Goal: Task Accomplishment & Management: Manage account settings

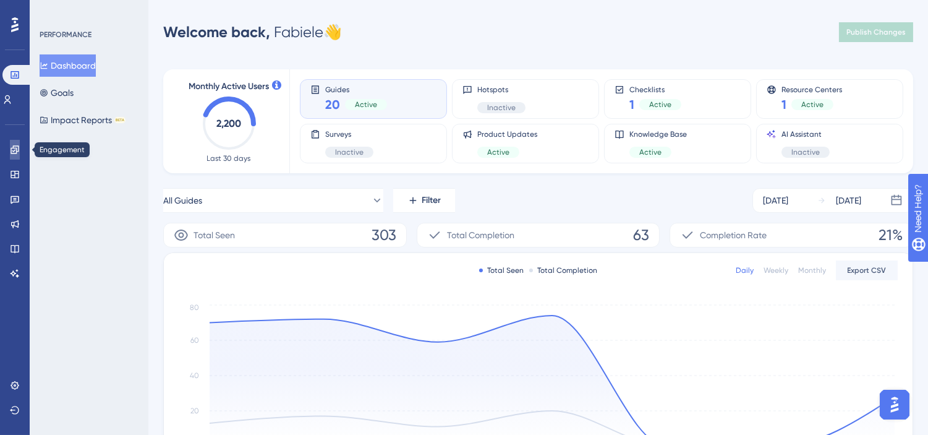
click at [19, 147] on icon at bounding box center [15, 150] width 10 height 10
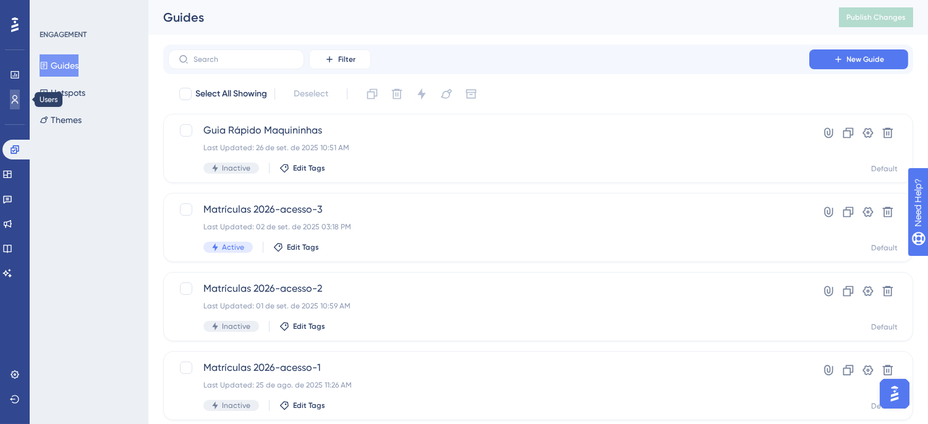
click at [11, 95] on icon at bounding box center [15, 100] width 10 height 10
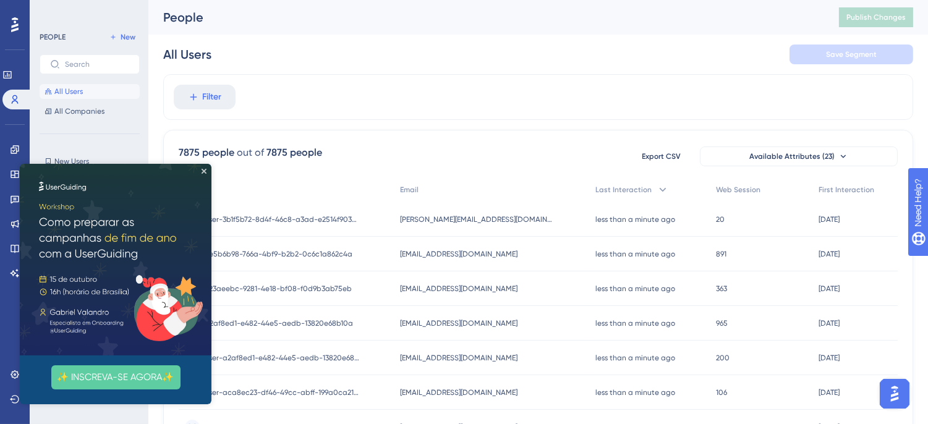
click at [203, 174] on img at bounding box center [116, 260] width 192 height 192
click at [206, 171] on icon "Close Preview" at bounding box center [204, 171] width 5 height 5
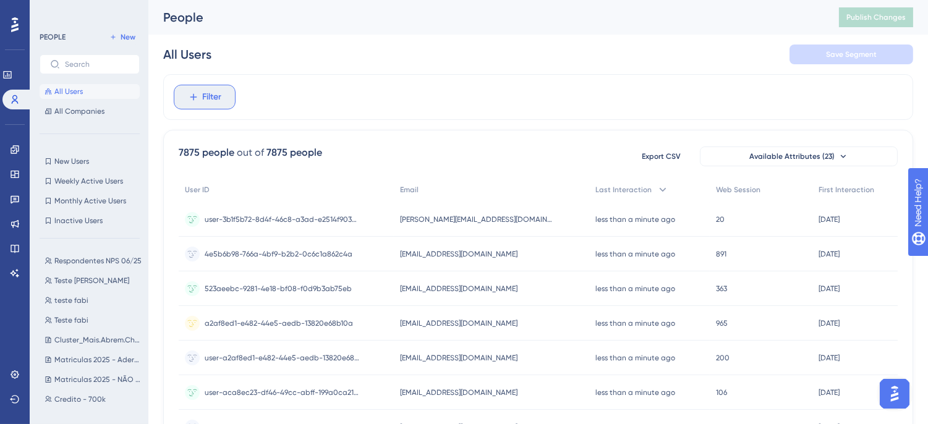
click at [223, 95] on button "Filter" at bounding box center [205, 97] width 62 height 25
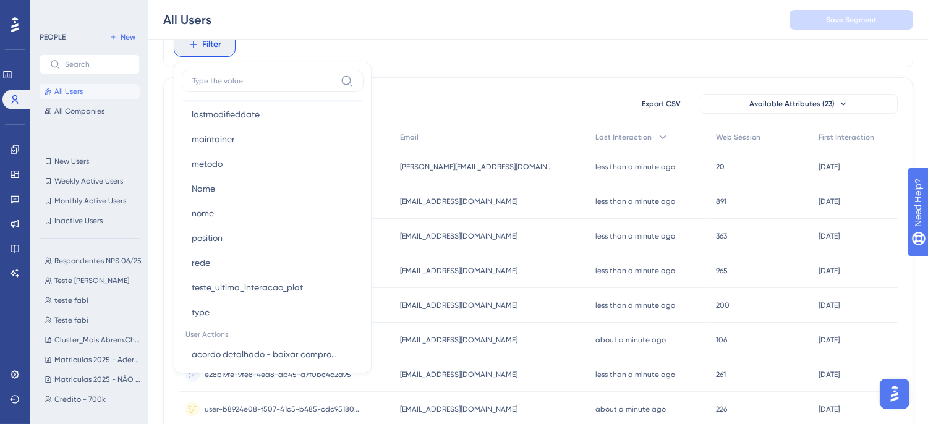
scroll to position [893, 0]
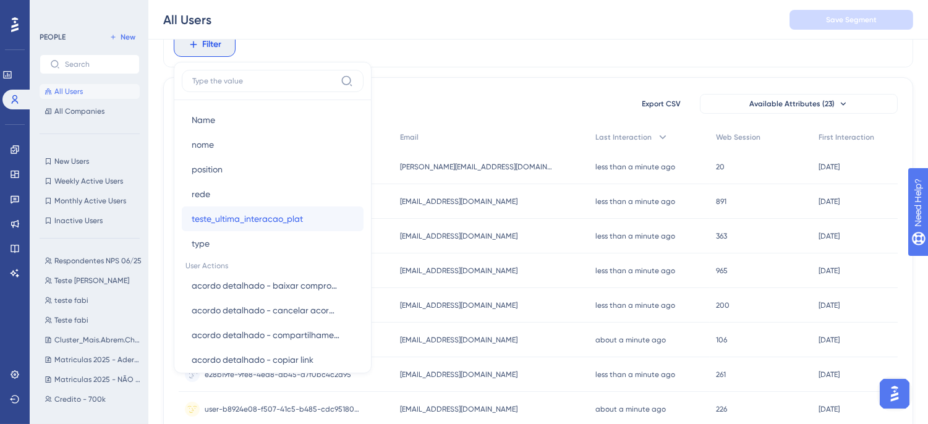
click at [278, 219] on span "teste_ultima_interacao_plat" at bounding box center [247, 218] width 111 height 15
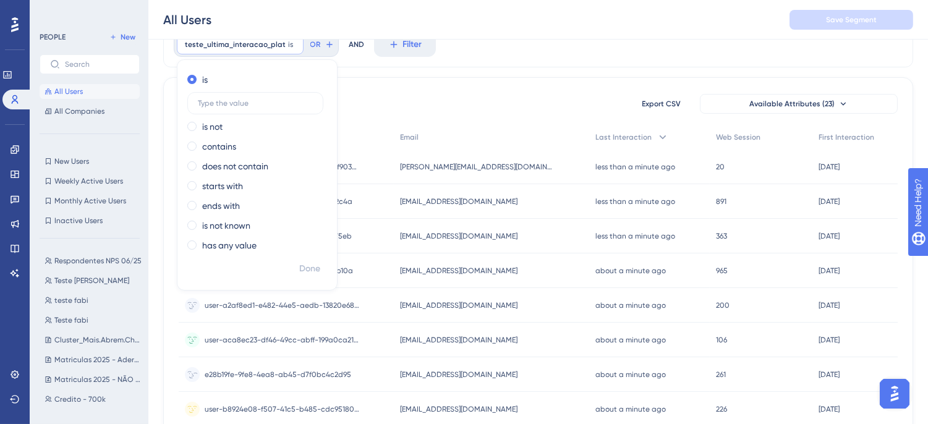
click at [720, 21] on div "All Users Save Segment" at bounding box center [538, 20] width 780 height 40
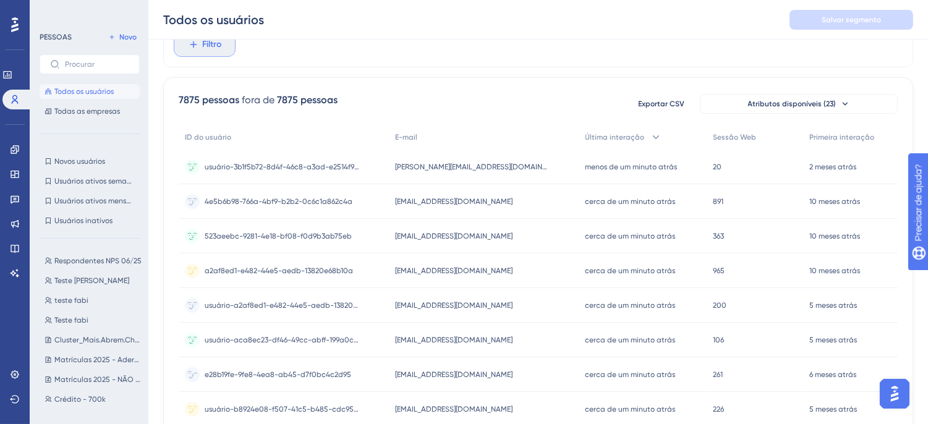
click at [210, 52] on button "Filtro" at bounding box center [205, 44] width 62 height 25
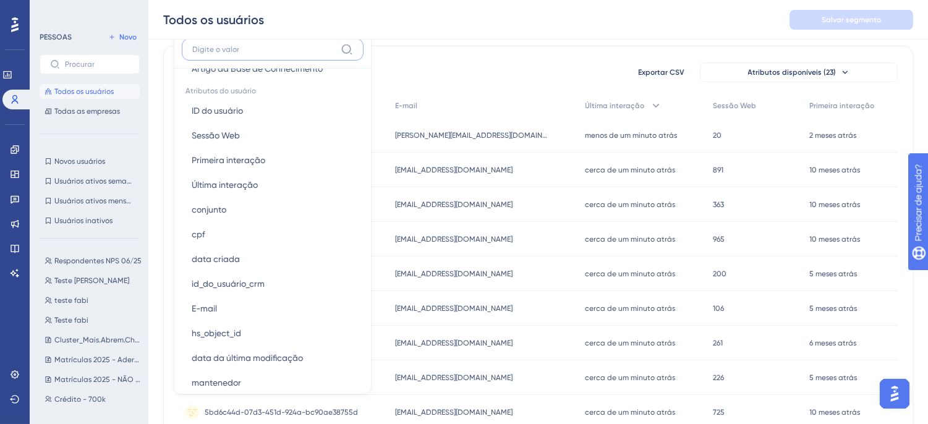
scroll to position [962, 0]
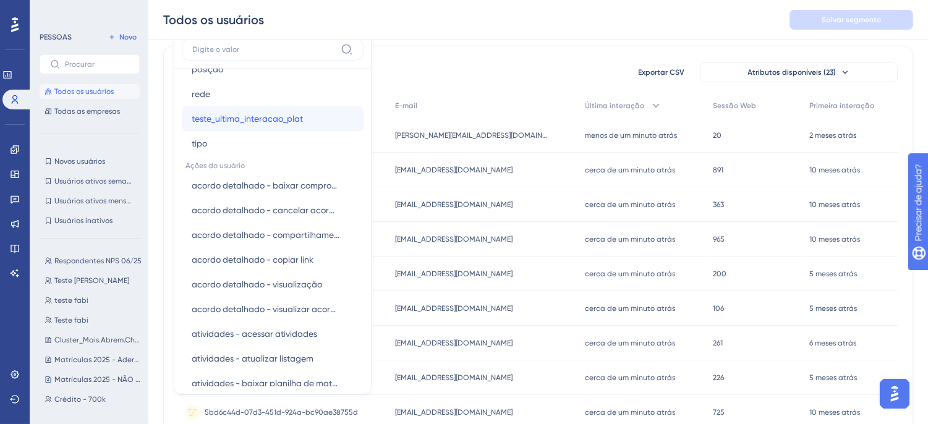
click at [280, 111] on span "teste_ultima_interacao_plat" at bounding box center [247, 118] width 111 height 15
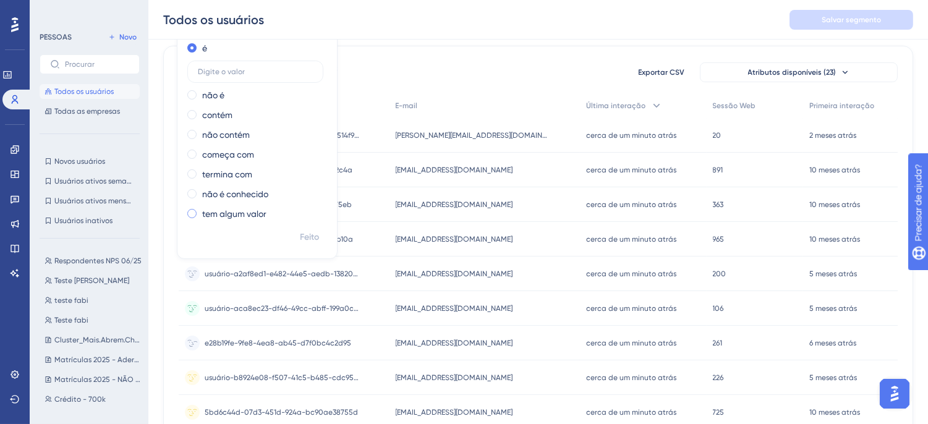
click at [233, 218] on font "tem algum valor" at bounding box center [234, 214] width 64 height 10
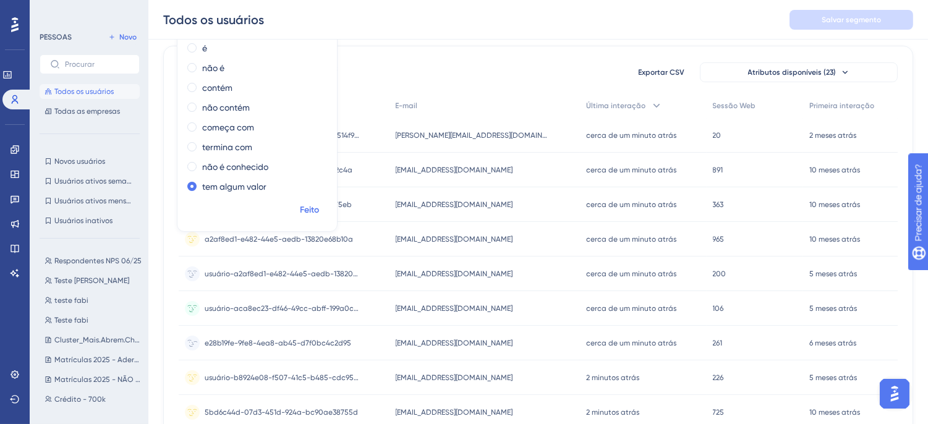
click at [304, 208] on font "Feito" at bounding box center [310, 210] width 19 height 11
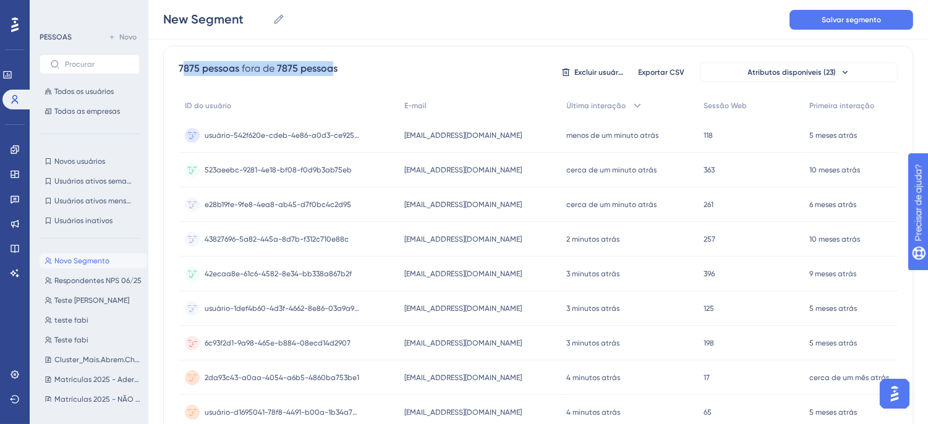
drag, startPoint x: 182, startPoint y: 71, endPoint x: 333, endPoint y: 69, distance: 150.3
click at [333, 69] on div "7875 pessoas fora de 7875 pessoas" at bounding box center [258, 68] width 159 height 15
click at [364, 69] on div "7875 pessoas fora de 7875 pessoas Excluir usuários Exportar CSV Atributos dispo…" at bounding box center [538, 72] width 719 height 22
drag, startPoint x: 176, startPoint y: 72, endPoint x: 350, endPoint y: 66, distance: 174.5
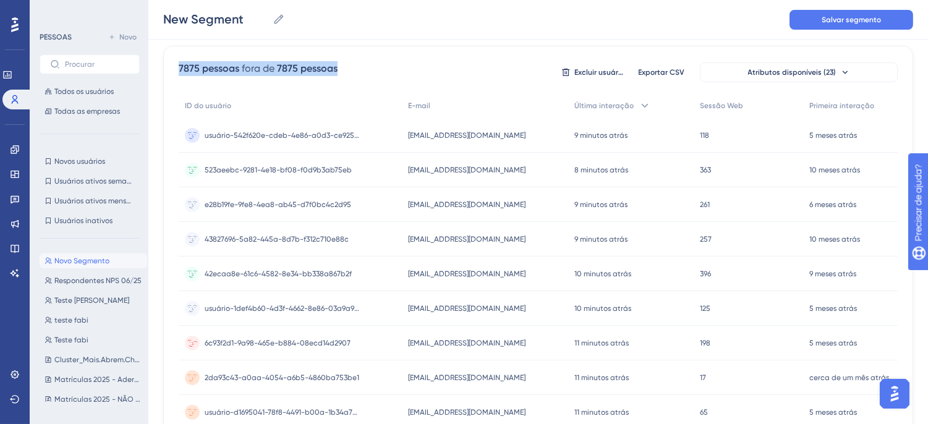
click at [351, 67] on div "7875 pessoas fora de 7875 pessoas Excluir usuários Exportar CSV Atributos dispo…" at bounding box center [538, 72] width 719 height 22
click at [215, 20] on input "New Segment" at bounding box center [215, 19] width 105 height 17
drag, startPoint x: 179, startPoint y: 70, endPoint x: 252, endPoint y: 72, distance: 72.4
click at [252, 72] on div "7875 pessoas fora de 7875 pessoas" at bounding box center [258, 68] width 159 height 15
click at [272, 72] on font "fora de" at bounding box center [258, 68] width 33 height 12
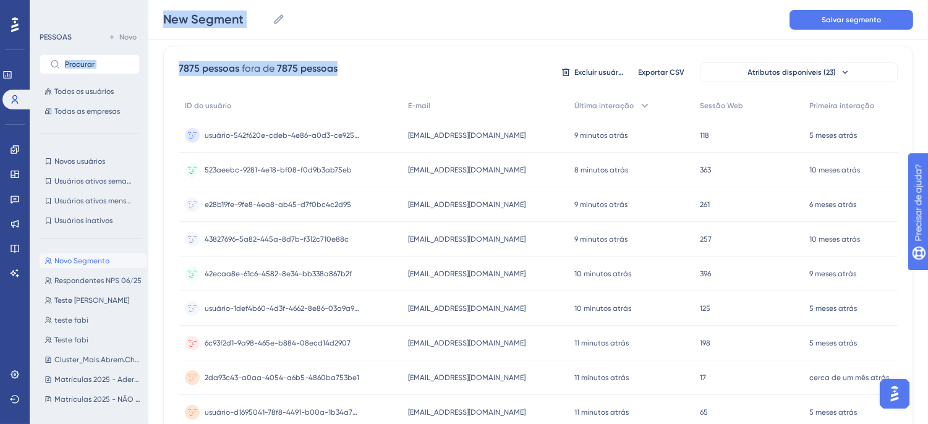
drag, startPoint x: 356, startPoint y: 69, endPoint x: 141, endPoint y: 43, distance: 216.1
click at [148, 43] on div "Desempenho Usuários Noivado Widgets Opinião Atualizações de produtos Base de co…" at bounding box center [538, 398] width 780 height 975
drag, startPoint x: 182, startPoint y: 67, endPoint x: 336, endPoint y: 64, distance: 154.0
click at [336, 64] on div "7875 pessoas fora de 7875 pessoas Excluir usuários Exportar CSV Atributos dispo…" at bounding box center [538, 72] width 719 height 22
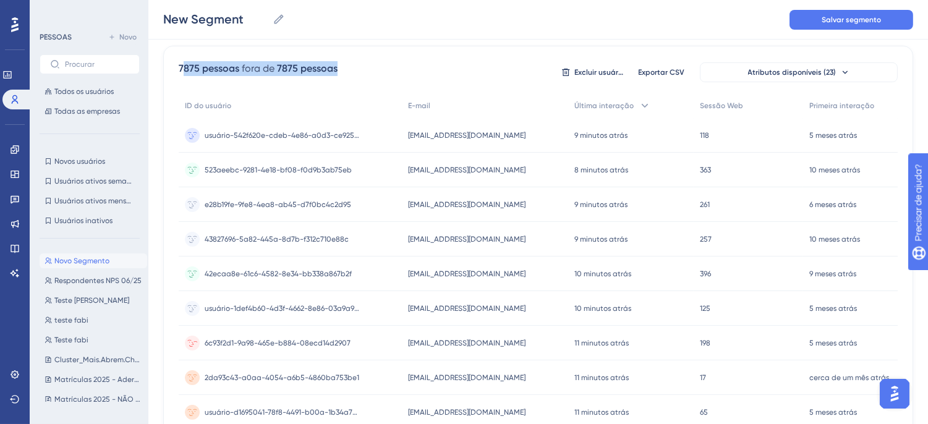
click at [345, 65] on div "7875 pessoas fora de 7875 pessoas Excluir usuários Exportar CSV Atributos dispo…" at bounding box center [538, 72] width 719 height 22
click at [361, 70] on div "7875 pessoas fora de 7875 pessoas Excluir usuários Exportar CSV Atributos dispo…" at bounding box center [538, 72] width 719 height 22
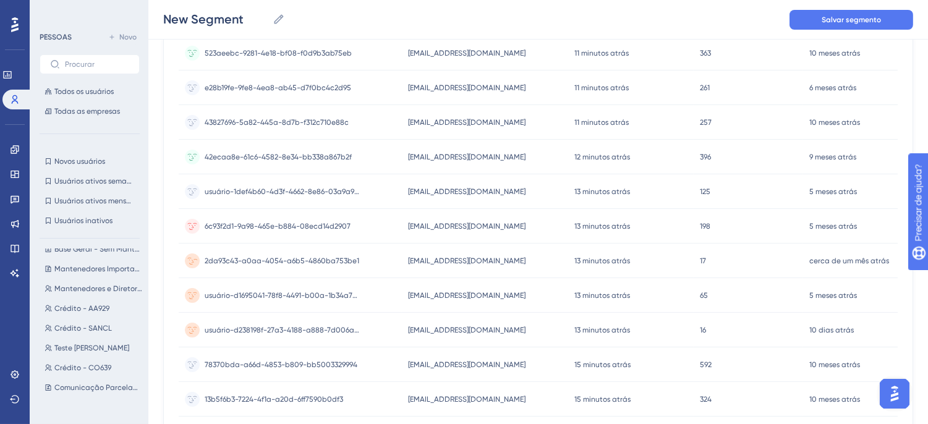
scroll to position [666, 0]
